Goal: Communication & Community: Answer question/provide support

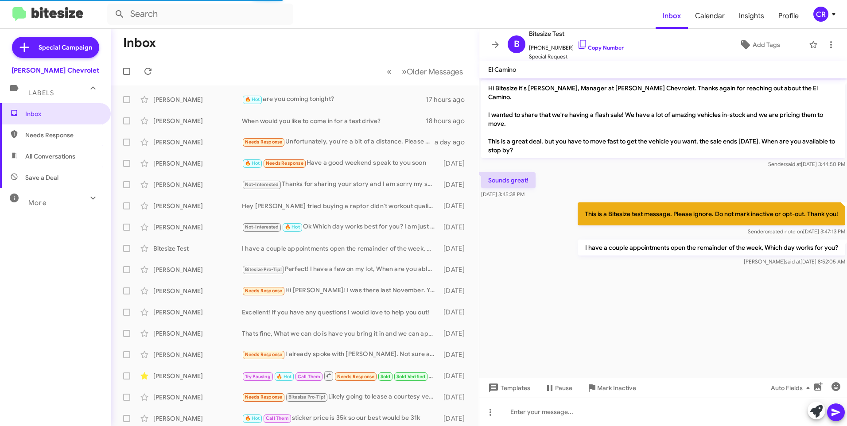
click at [57, 137] on span "Needs Response" at bounding box center [62, 135] width 75 height 9
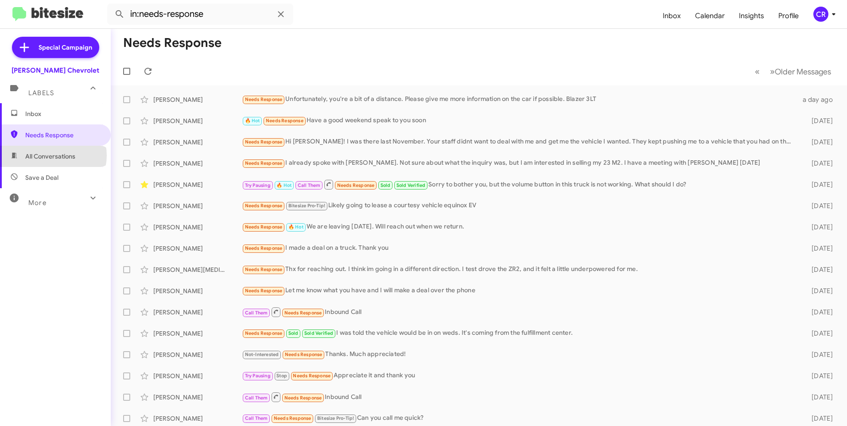
click at [53, 155] on span "All Conversations" at bounding box center [50, 156] width 50 height 9
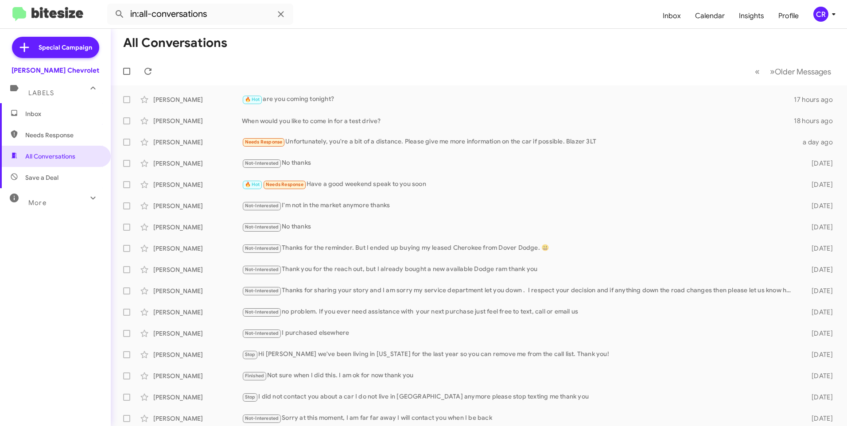
click at [46, 174] on span "Save a Deal" at bounding box center [41, 177] width 33 height 9
type input "in:not-interested"
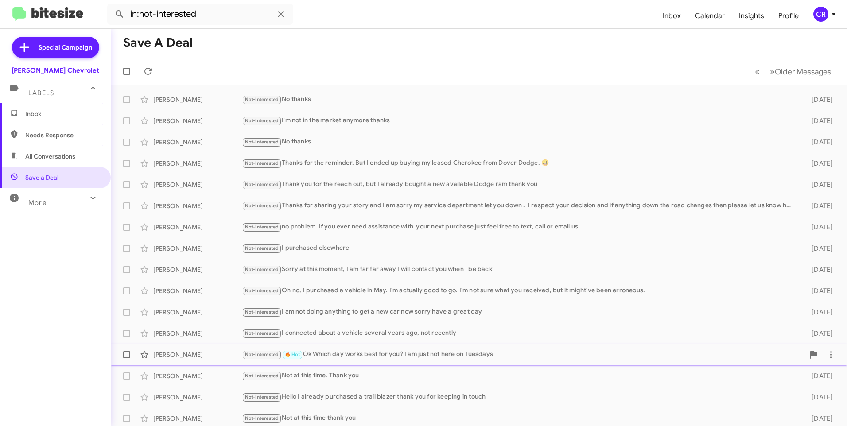
click at [346, 352] on div "Not-Interested 🔥 Hot Ok Which day works best for you? I am just not here on Tue…" at bounding box center [523, 354] width 562 height 10
